Goal: Task Accomplishment & Management: Manage account settings

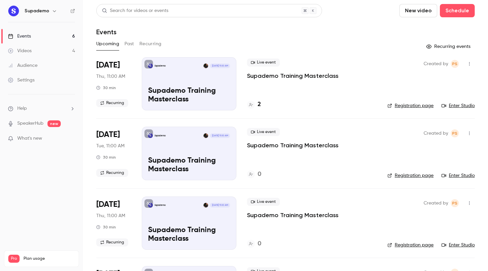
click at [259, 106] on h4 "2" at bounding box center [259, 104] width 3 height 9
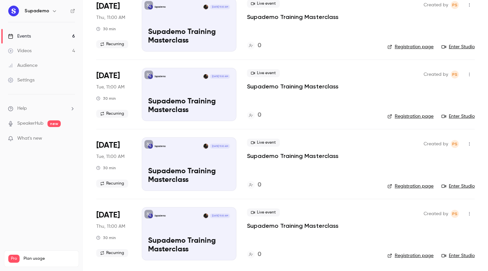
scroll to position [199, 0]
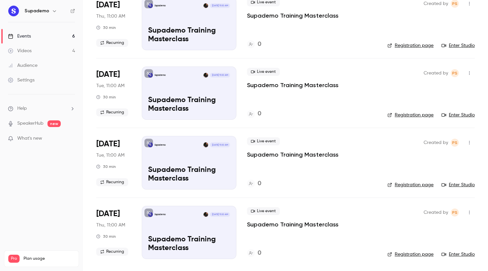
click at [468, 142] on icon "button" at bounding box center [469, 142] width 5 height 5
click at [427, 228] on div "Delete" at bounding box center [444, 228] width 50 height 7
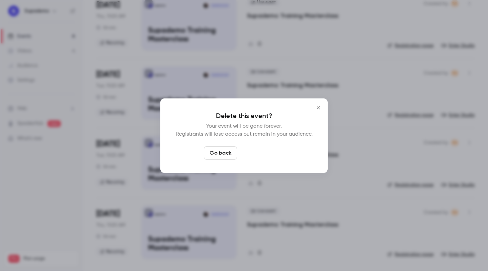
click at [279, 151] on button "Delete event" at bounding box center [262, 152] width 44 height 13
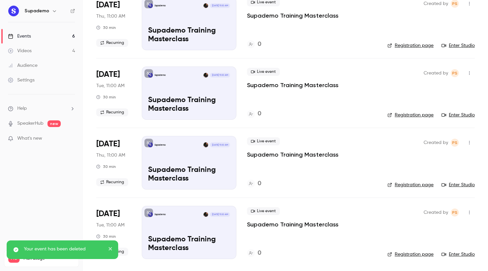
click at [470, 143] on icon "button" at bounding box center [469, 142] width 5 height 5
click at [429, 228] on div "Delete" at bounding box center [444, 228] width 50 height 7
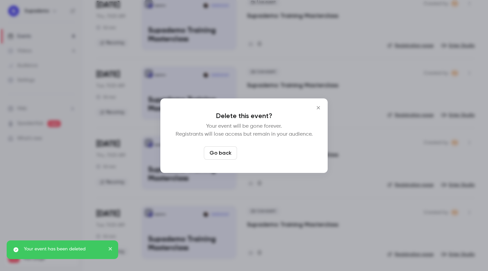
click at [268, 152] on button "Delete event" at bounding box center [262, 152] width 44 height 13
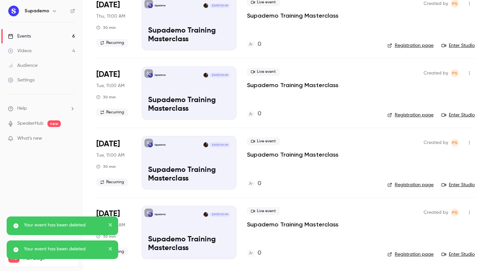
click at [471, 143] on icon "button" at bounding box center [469, 142] width 5 height 5
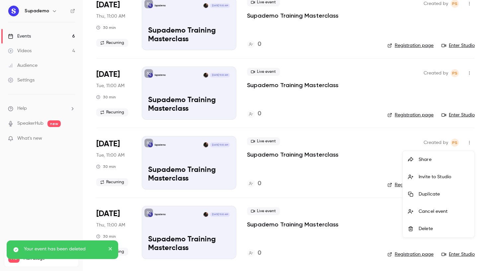
click at [424, 230] on div "Delete" at bounding box center [444, 228] width 50 height 7
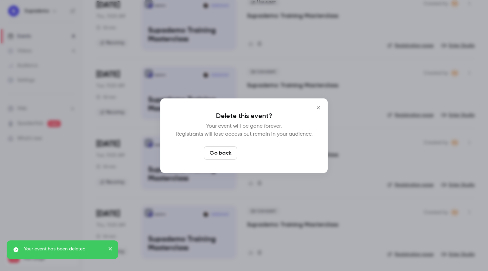
click at [279, 153] on button "Delete event" at bounding box center [262, 152] width 44 height 13
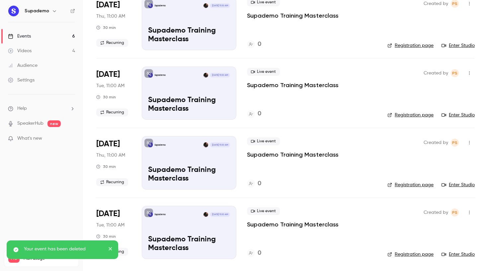
click at [469, 144] on icon "button" at bounding box center [469, 143] width 1 height 4
click at [427, 227] on div "Delete" at bounding box center [444, 228] width 50 height 7
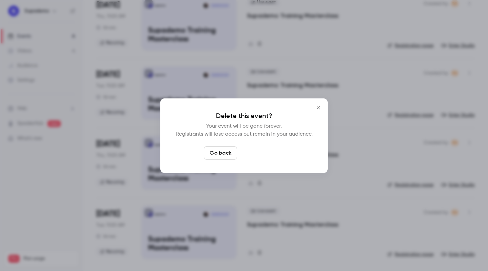
click at [267, 153] on button "Delete event" at bounding box center [262, 152] width 44 height 13
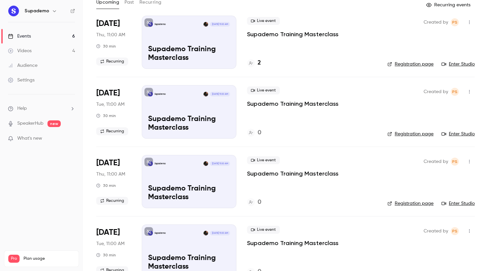
scroll to position [0, 0]
